Goal: Obtain resource: Download file/media

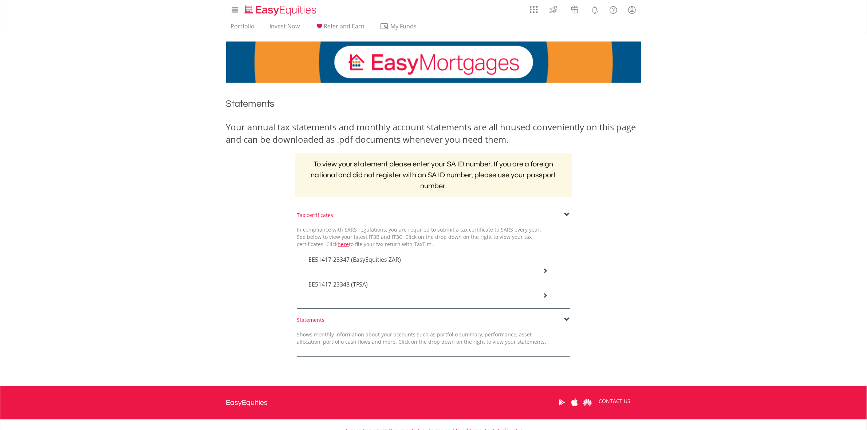
click at [546, 270] on icon at bounding box center [544, 270] width 5 height 5
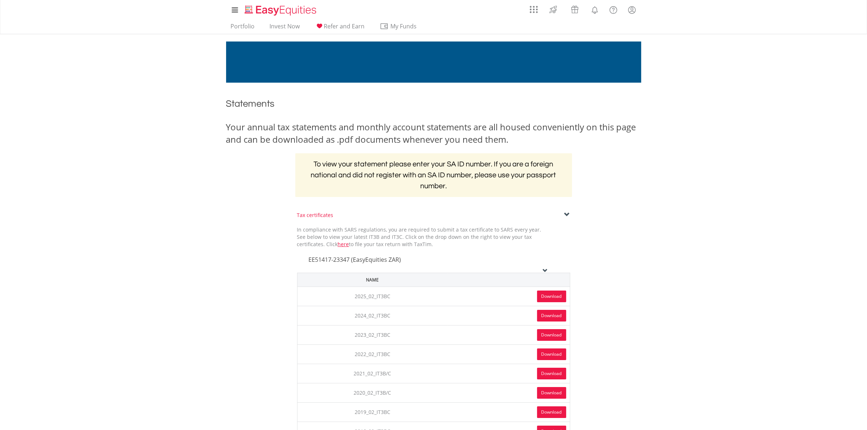
click at [548, 297] on link "Download" at bounding box center [551, 297] width 29 height 12
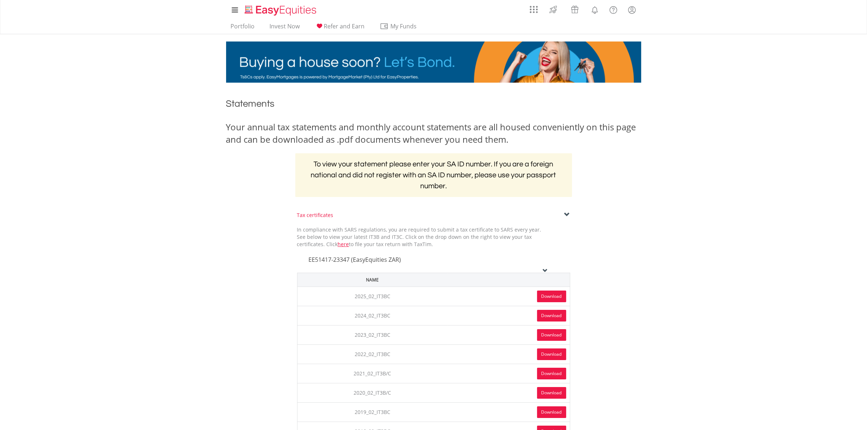
click at [546, 269] on icon at bounding box center [544, 270] width 5 height 5
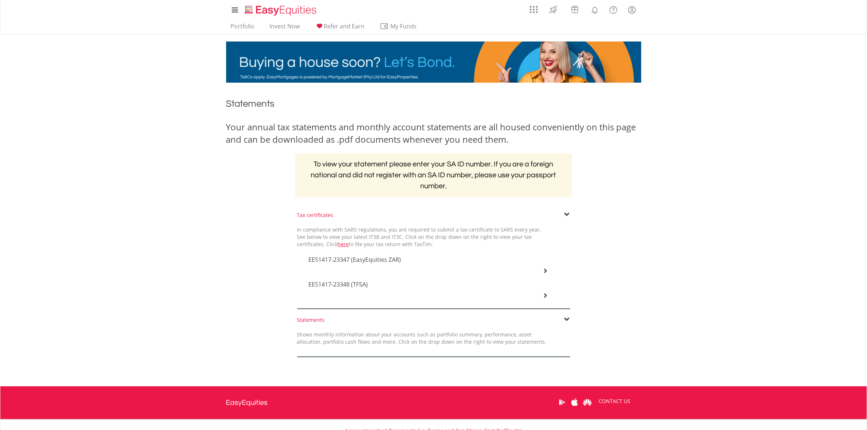
click at [544, 273] on icon at bounding box center [544, 270] width 5 height 5
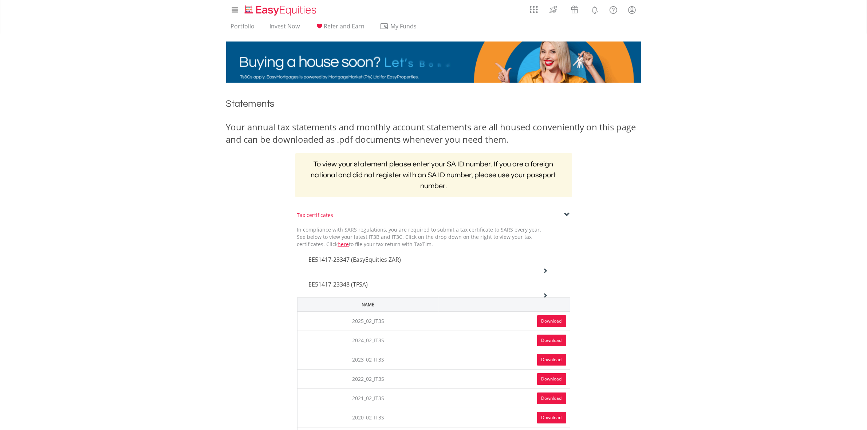
click at [550, 320] on link "Download" at bounding box center [551, 321] width 29 height 12
click at [545, 273] on icon at bounding box center [544, 270] width 5 height 5
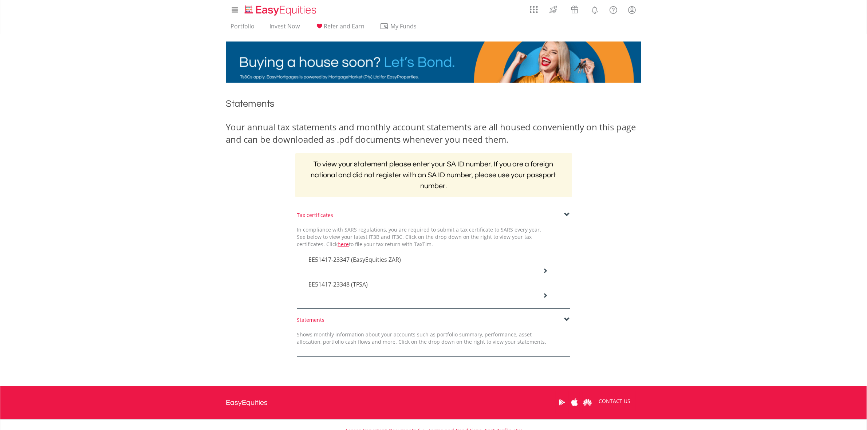
click at [566, 317] on span at bounding box center [567, 320] width 6 height 6
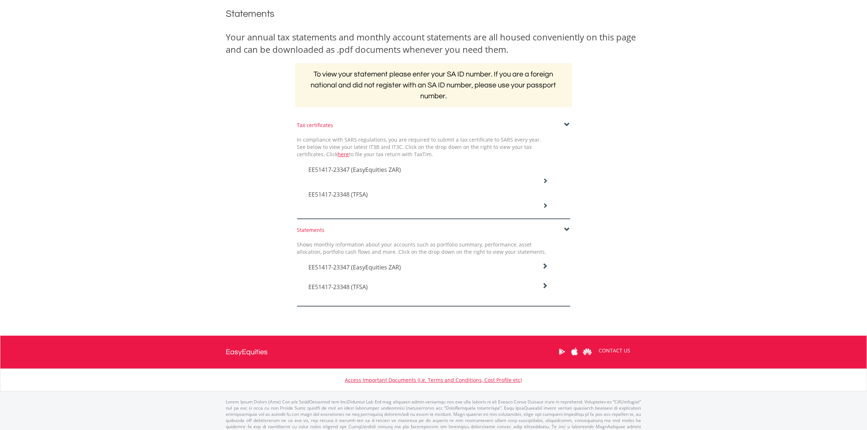
scroll to position [91, 0]
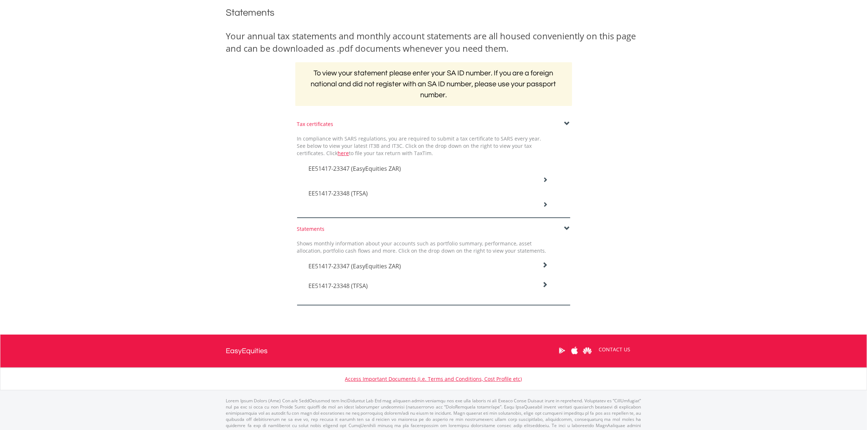
click at [547, 263] on icon at bounding box center [545, 265] width 6 height 6
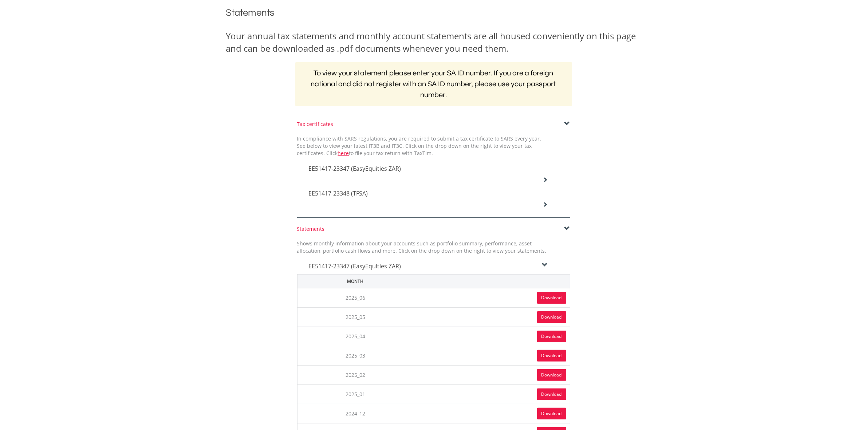
click at [549, 299] on link "Download" at bounding box center [551, 298] width 29 height 12
click at [544, 265] on icon at bounding box center [545, 265] width 6 height 6
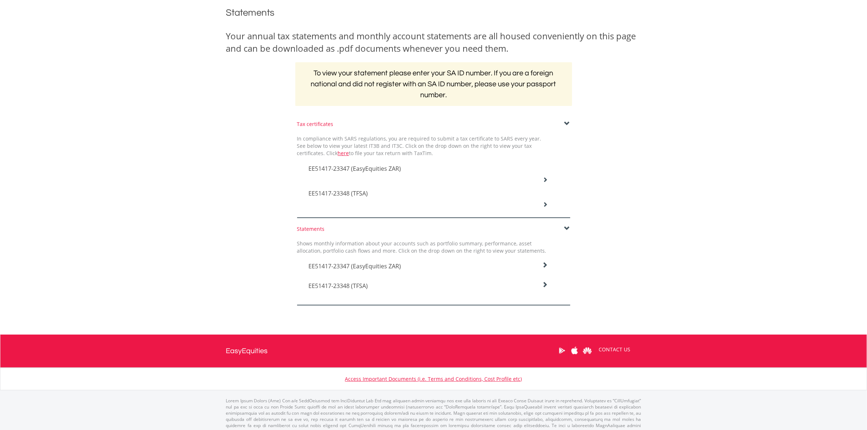
click at [548, 274] on div "EE51417-23348 (TFSA)" at bounding box center [428, 264] width 250 height 20
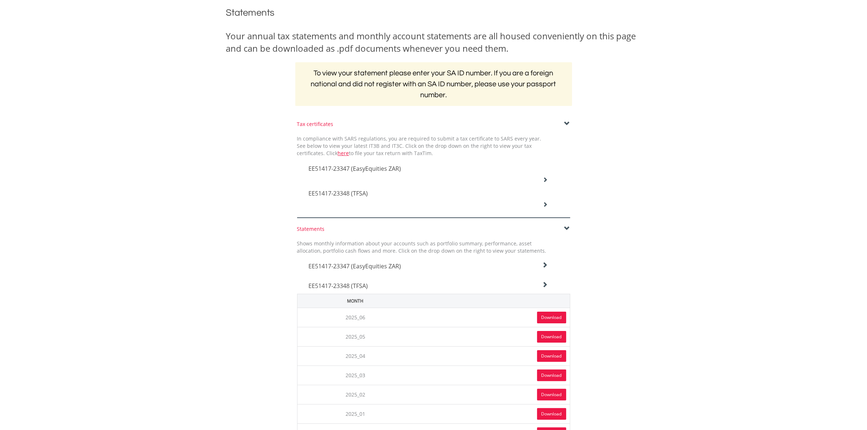
click at [551, 316] on link "Download" at bounding box center [551, 318] width 29 height 12
click at [546, 268] on icon at bounding box center [545, 265] width 6 height 6
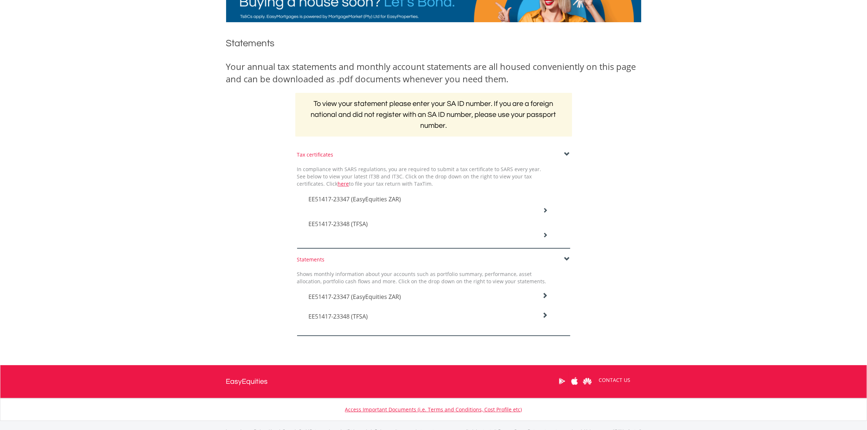
scroll to position [0, 0]
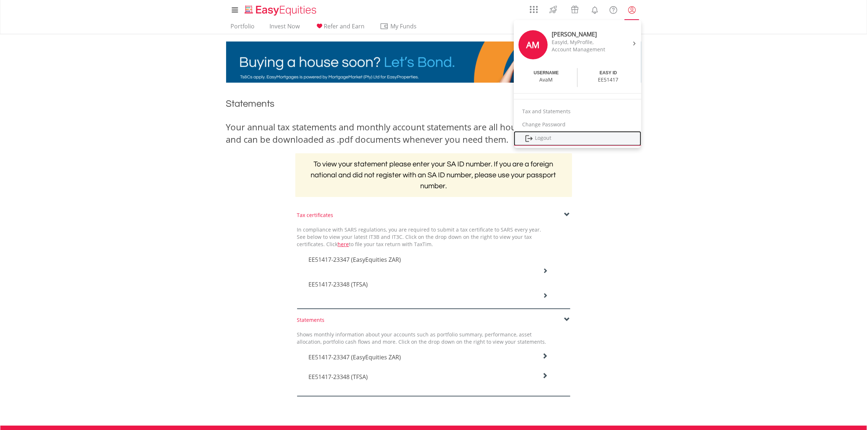
click at [540, 136] on link "Logout" at bounding box center [577, 138] width 127 height 15
